Goal: Information Seeking & Learning: Check status

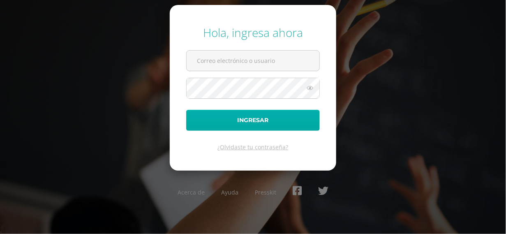
type input "[EMAIL_ADDRESS][DOMAIN_NAME]"
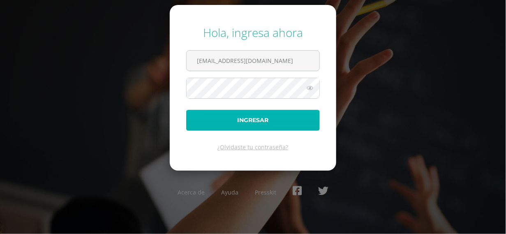
click at [250, 117] on button "Ingresar" at bounding box center [253, 120] width 134 height 21
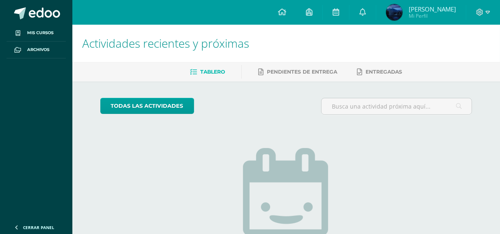
click at [402, 12] on img at bounding box center [394, 12] width 16 height 16
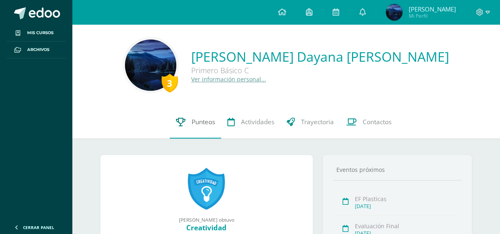
click at [193, 117] on link "Punteos" at bounding box center [195, 122] width 51 height 33
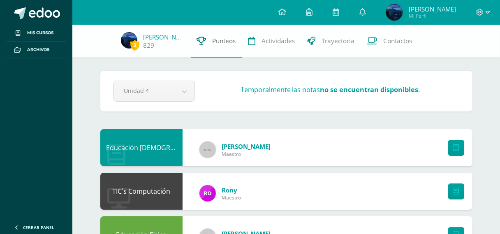
click at [216, 42] on span "Punteos" at bounding box center [223, 41] width 23 height 9
